Goal: Task Accomplishment & Management: Manage account settings

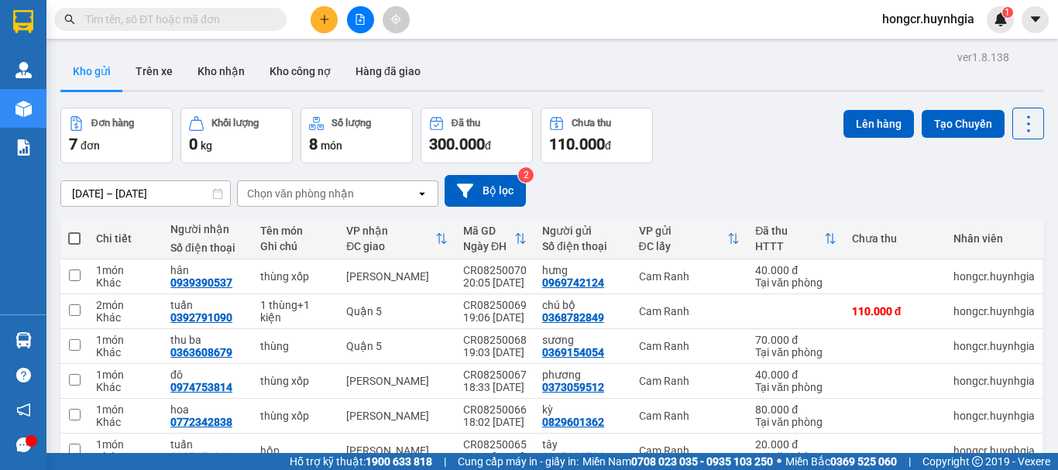
click at [70, 234] on span at bounding box center [74, 238] width 12 height 12
click at [74, 231] on input "checkbox" at bounding box center [74, 231] width 0 height 0
checkbox input "true"
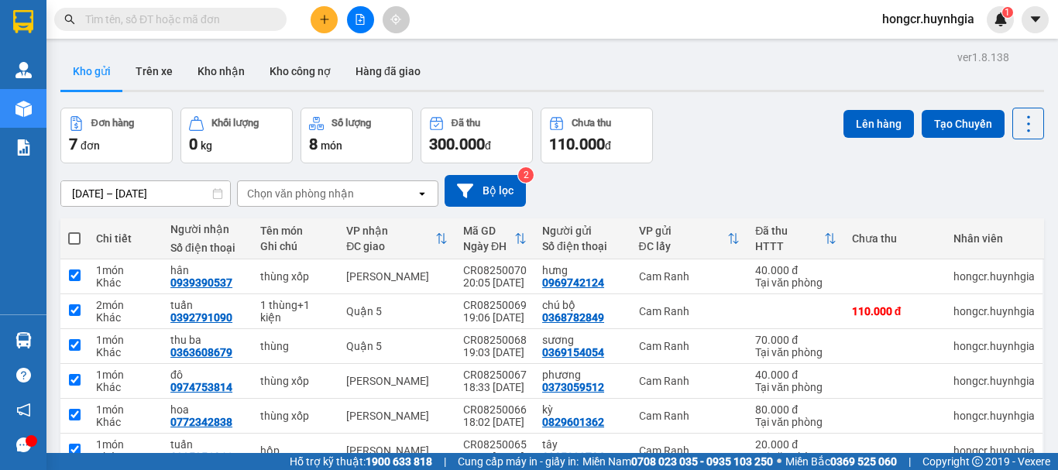
checkbox input "true"
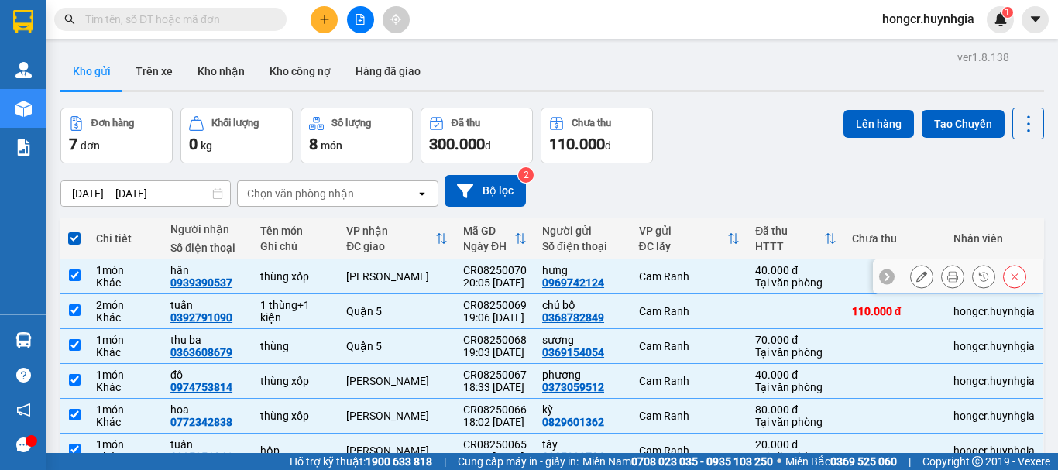
scroll to position [77, 0]
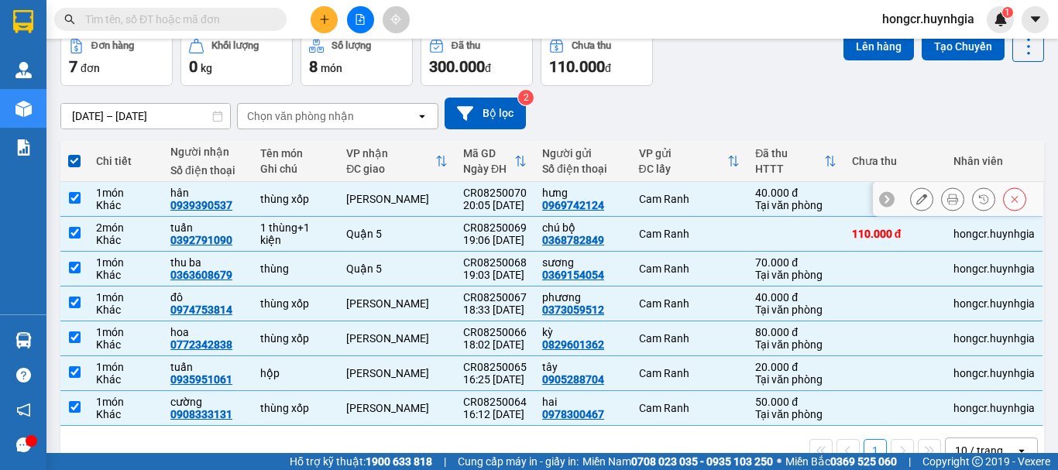
click at [69, 199] on input "checkbox" at bounding box center [75, 198] width 12 height 12
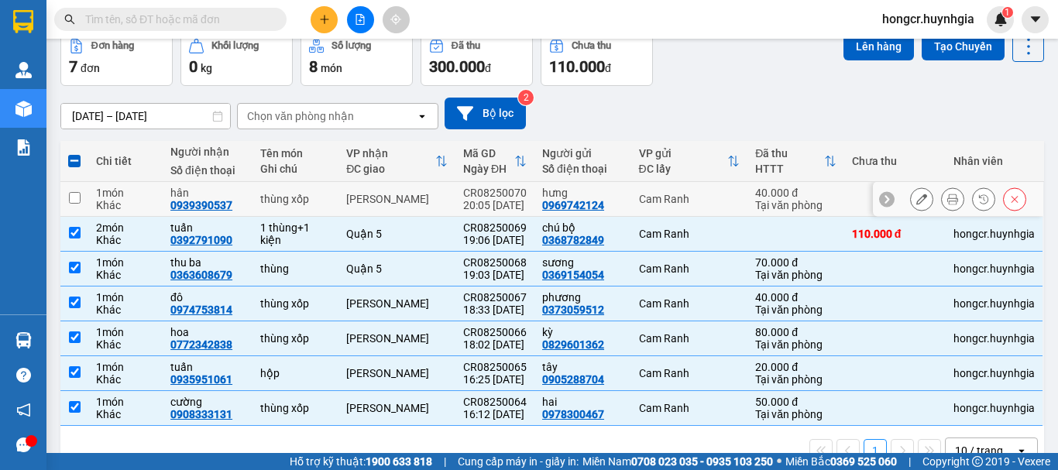
click at [72, 199] on input "checkbox" at bounding box center [75, 198] width 12 height 12
checkbox input "true"
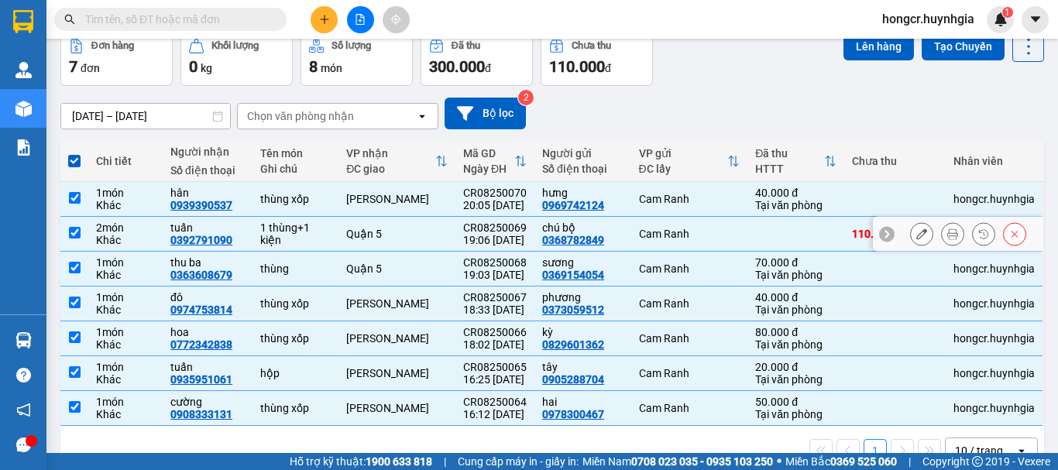
click at [72, 234] on input "checkbox" at bounding box center [75, 233] width 12 height 12
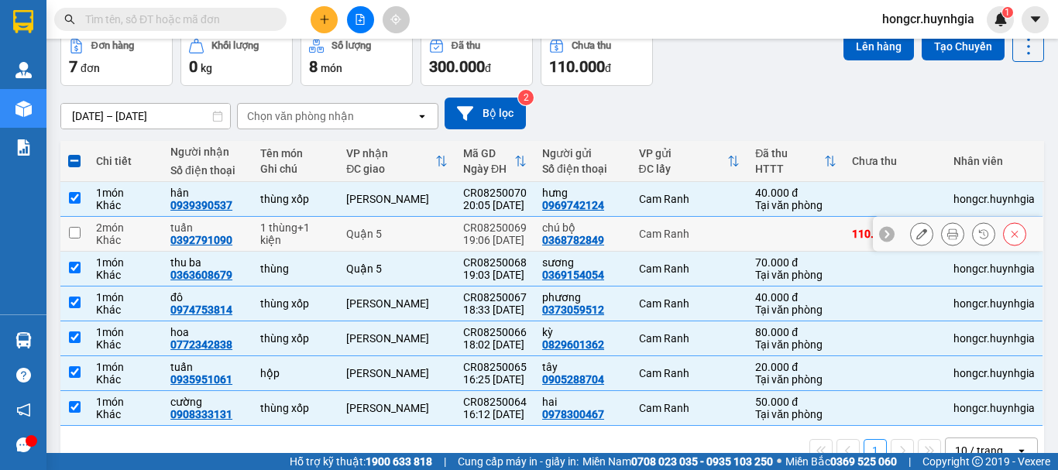
click at [72, 234] on input "checkbox" at bounding box center [75, 233] width 12 height 12
checkbox input "true"
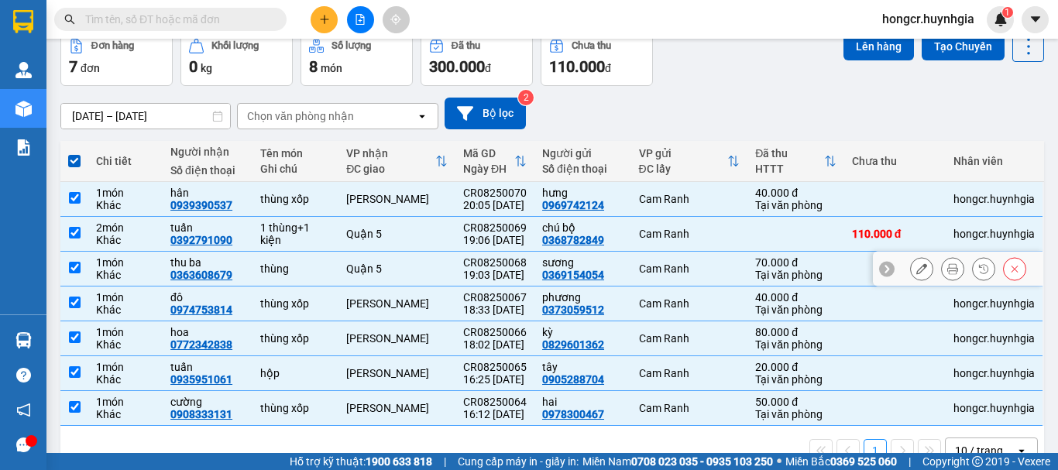
click at [73, 270] on input "checkbox" at bounding box center [75, 268] width 12 height 12
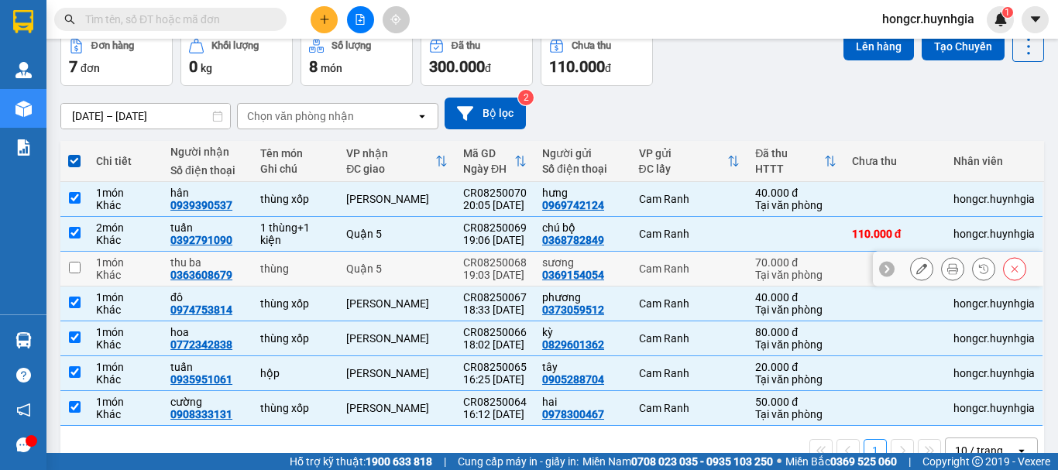
click at [73, 270] on input "checkbox" at bounding box center [75, 268] width 12 height 12
checkbox input "true"
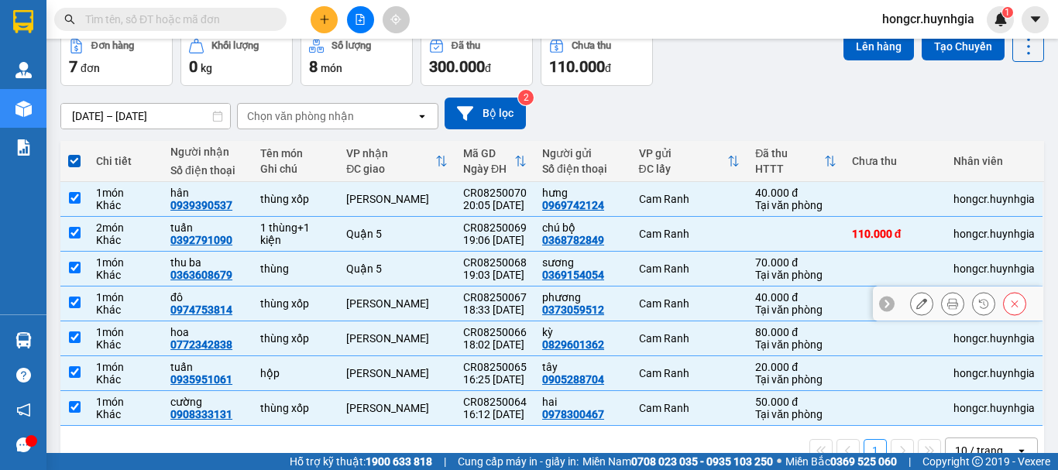
click at [77, 304] on input "checkbox" at bounding box center [75, 303] width 12 height 12
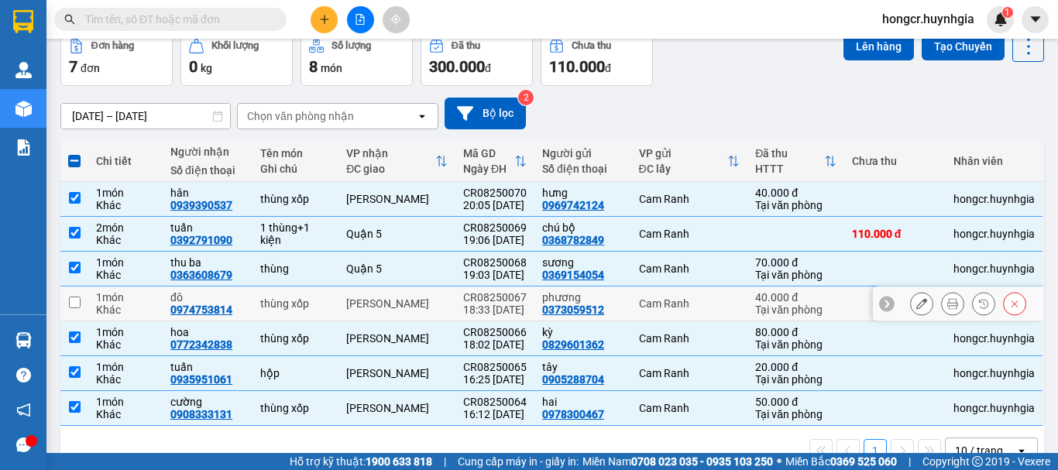
click at [77, 304] on input "checkbox" at bounding box center [75, 303] width 12 height 12
checkbox input "true"
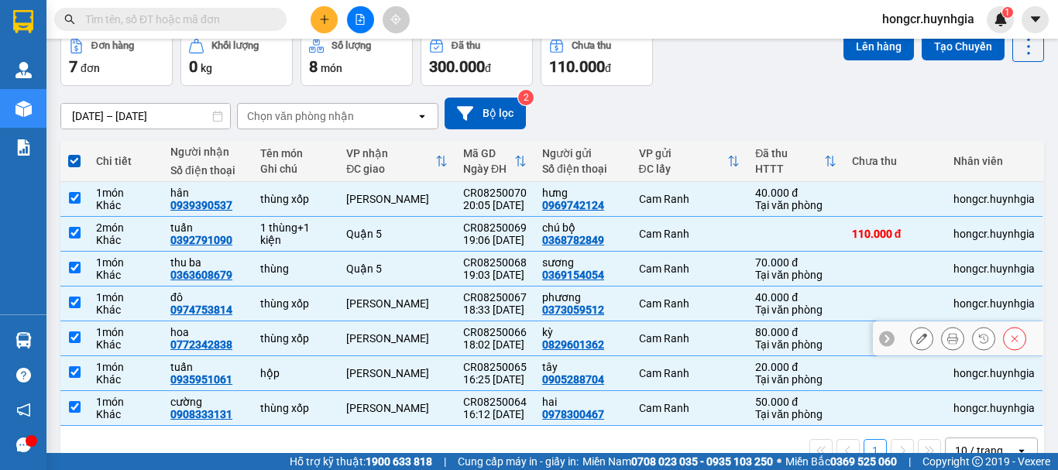
click at [75, 337] on input "checkbox" at bounding box center [75, 337] width 12 height 12
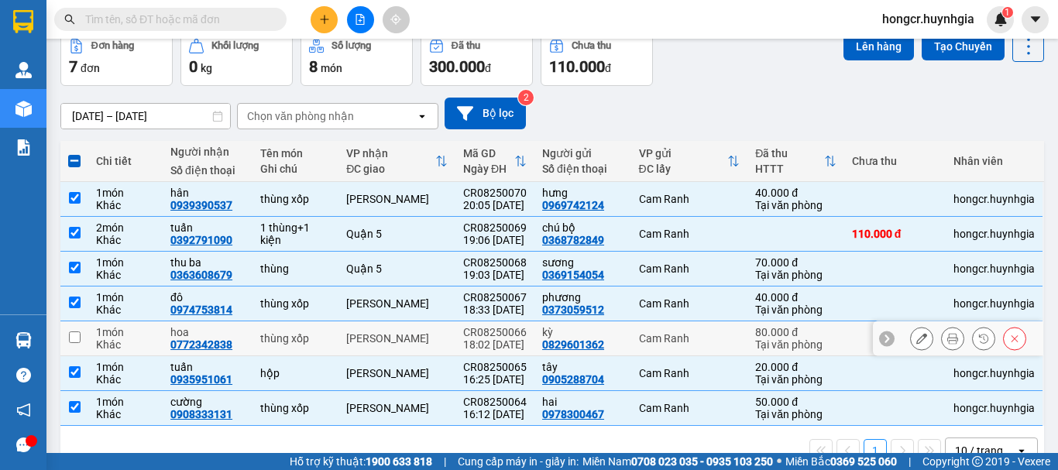
click at [75, 337] on input "checkbox" at bounding box center [75, 337] width 12 height 12
checkbox input "true"
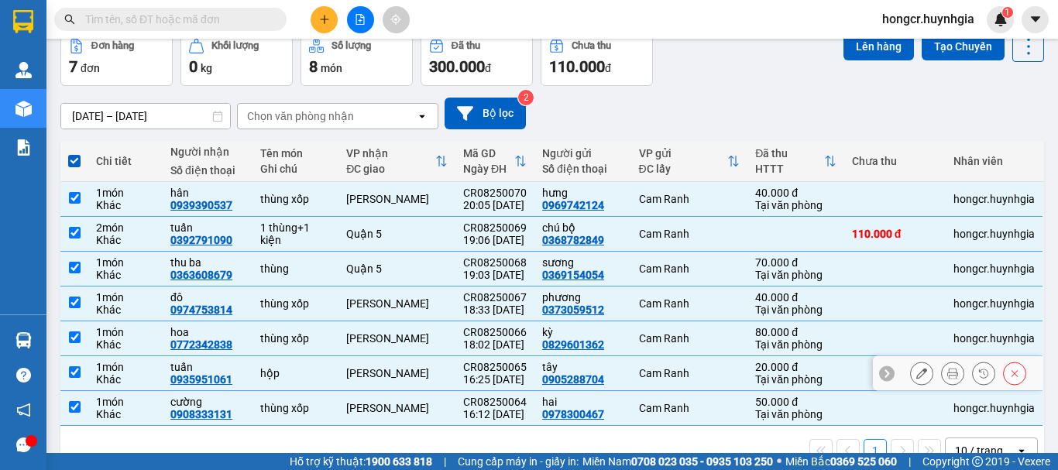
click at [75, 372] on input "checkbox" at bounding box center [75, 372] width 12 height 12
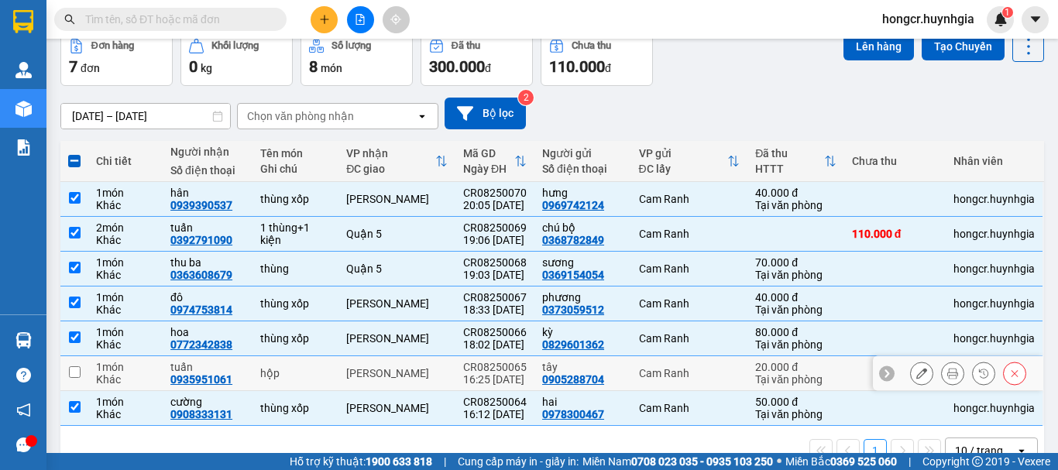
click at [75, 372] on input "checkbox" at bounding box center [75, 372] width 12 height 12
checkbox input "true"
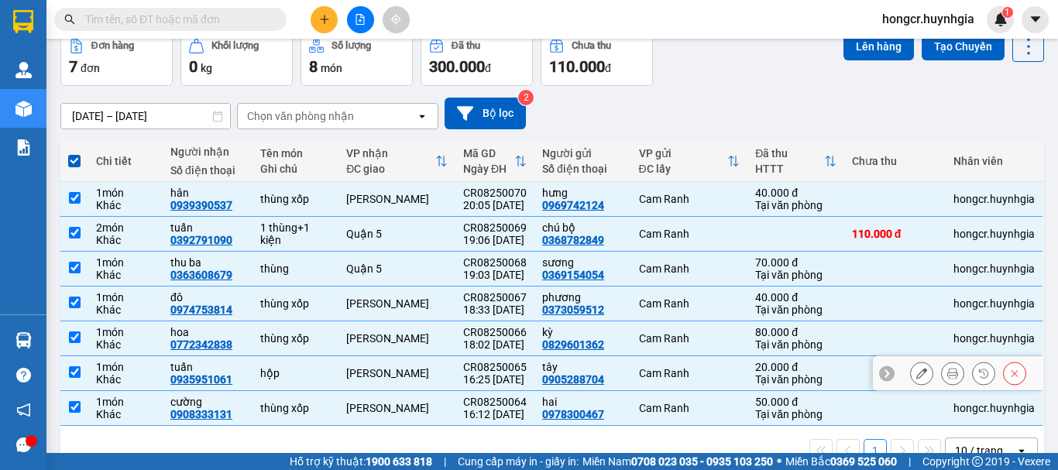
scroll to position [114, 0]
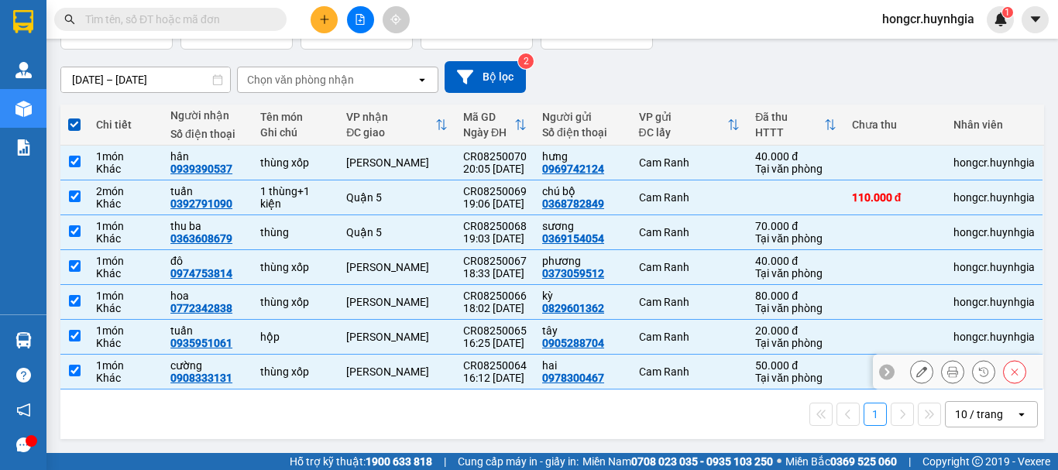
click at [74, 376] on input "checkbox" at bounding box center [75, 371] width 12 height 12
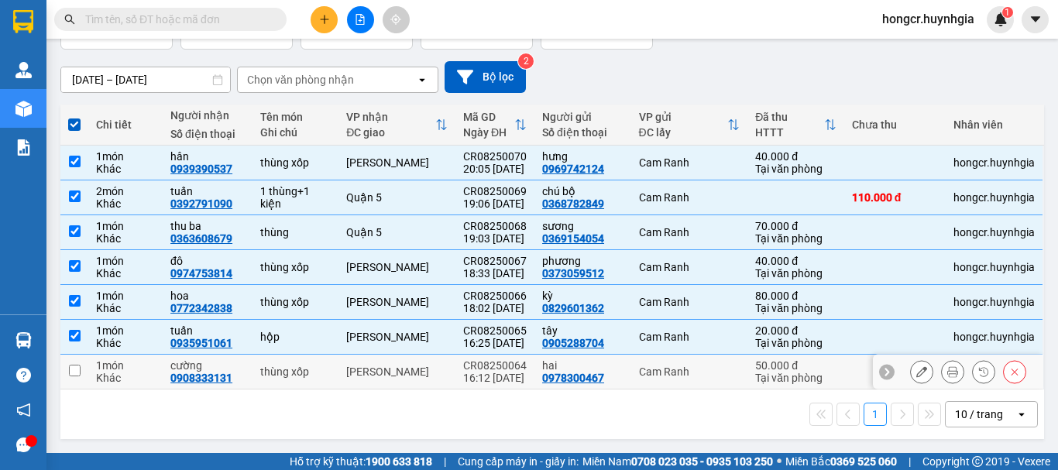
click at [74, 376] on input "checkbox" at bounding box center [75, 371] width 12 height 12
checkbox input "true"
